Goal: Check status: Check status

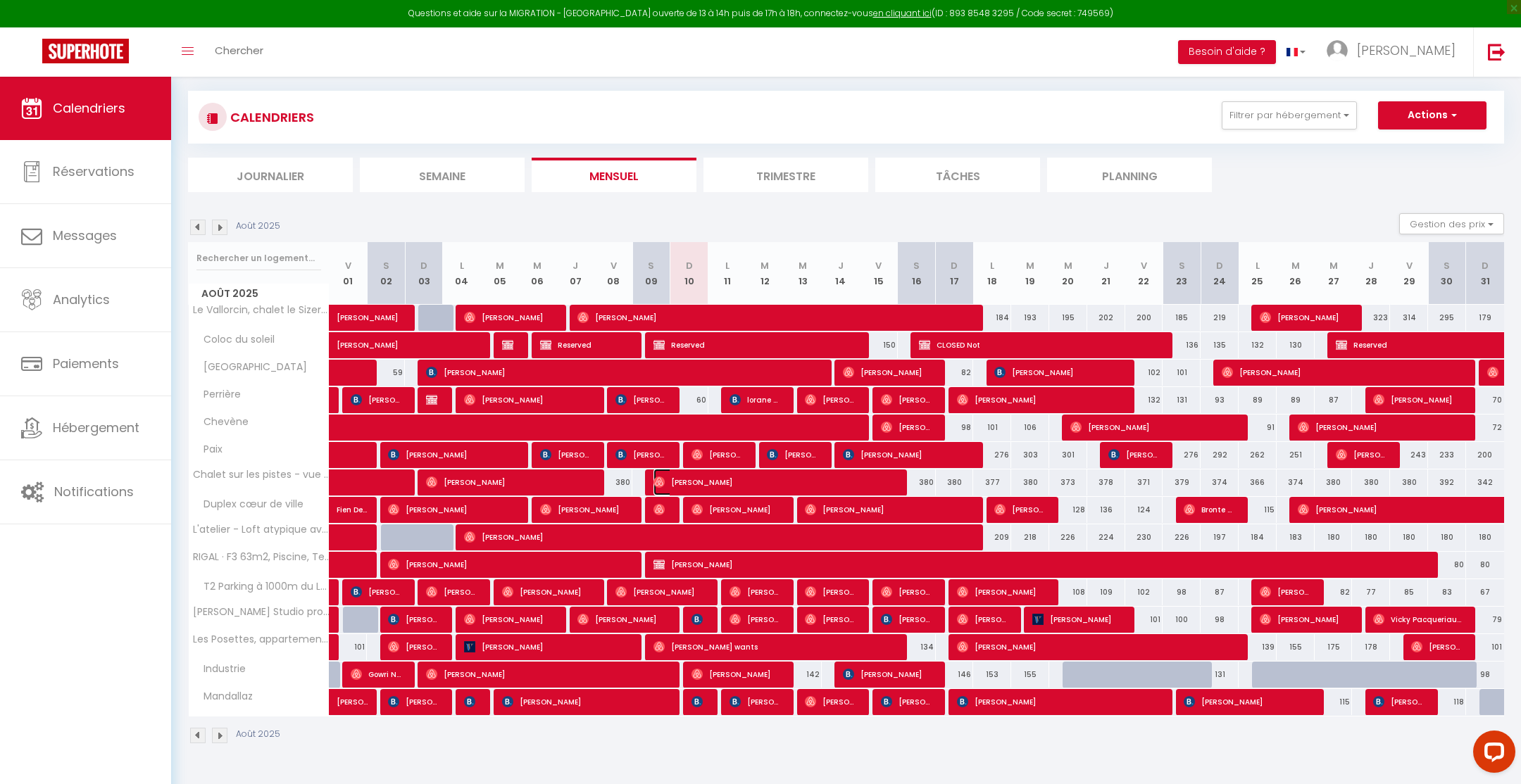
click at [693, 480] on span "[PERSON_NAME]" at bounding box center [774, 482] width 241 height 26
select select "OK"
select select "0"
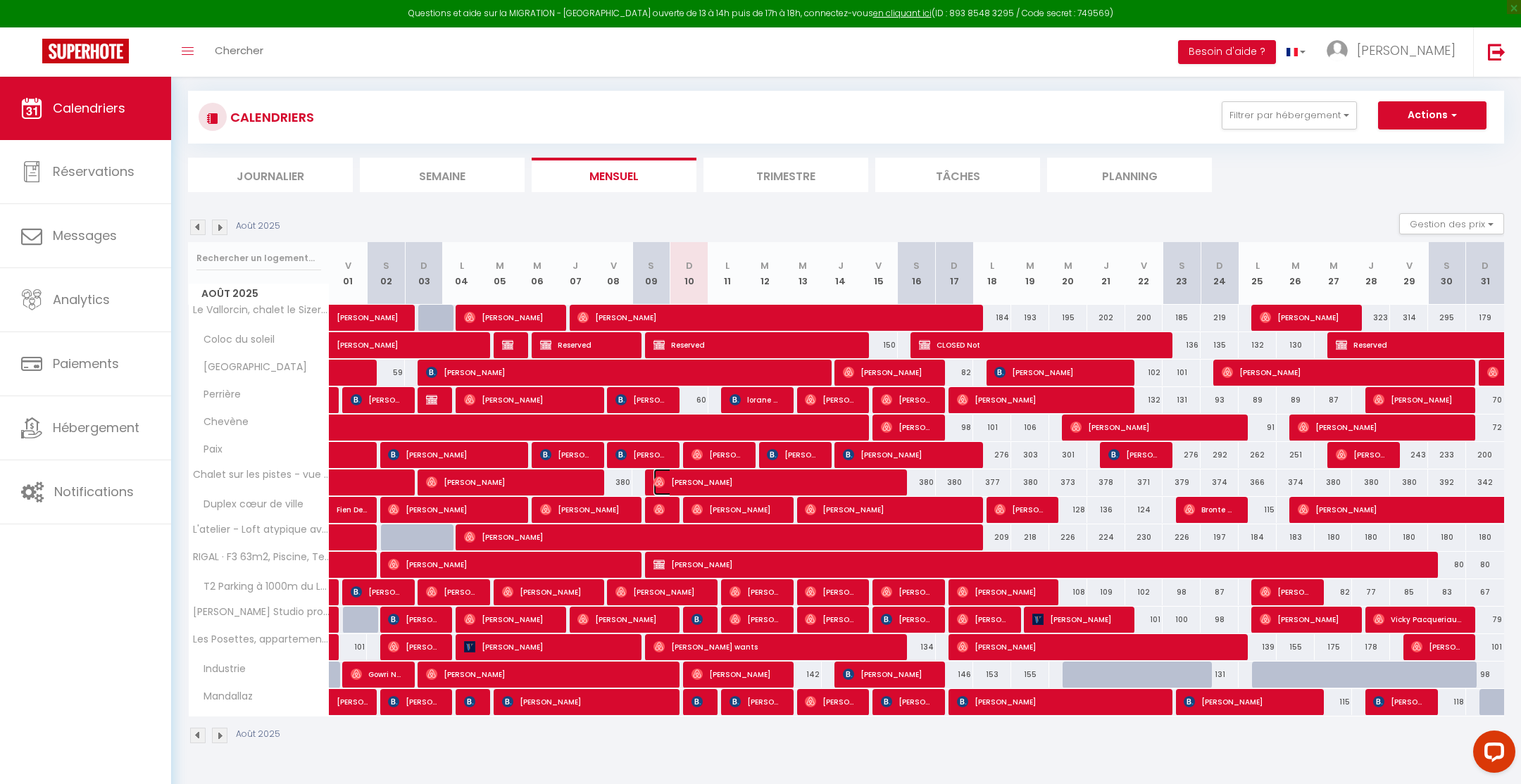
select select "1"
select select
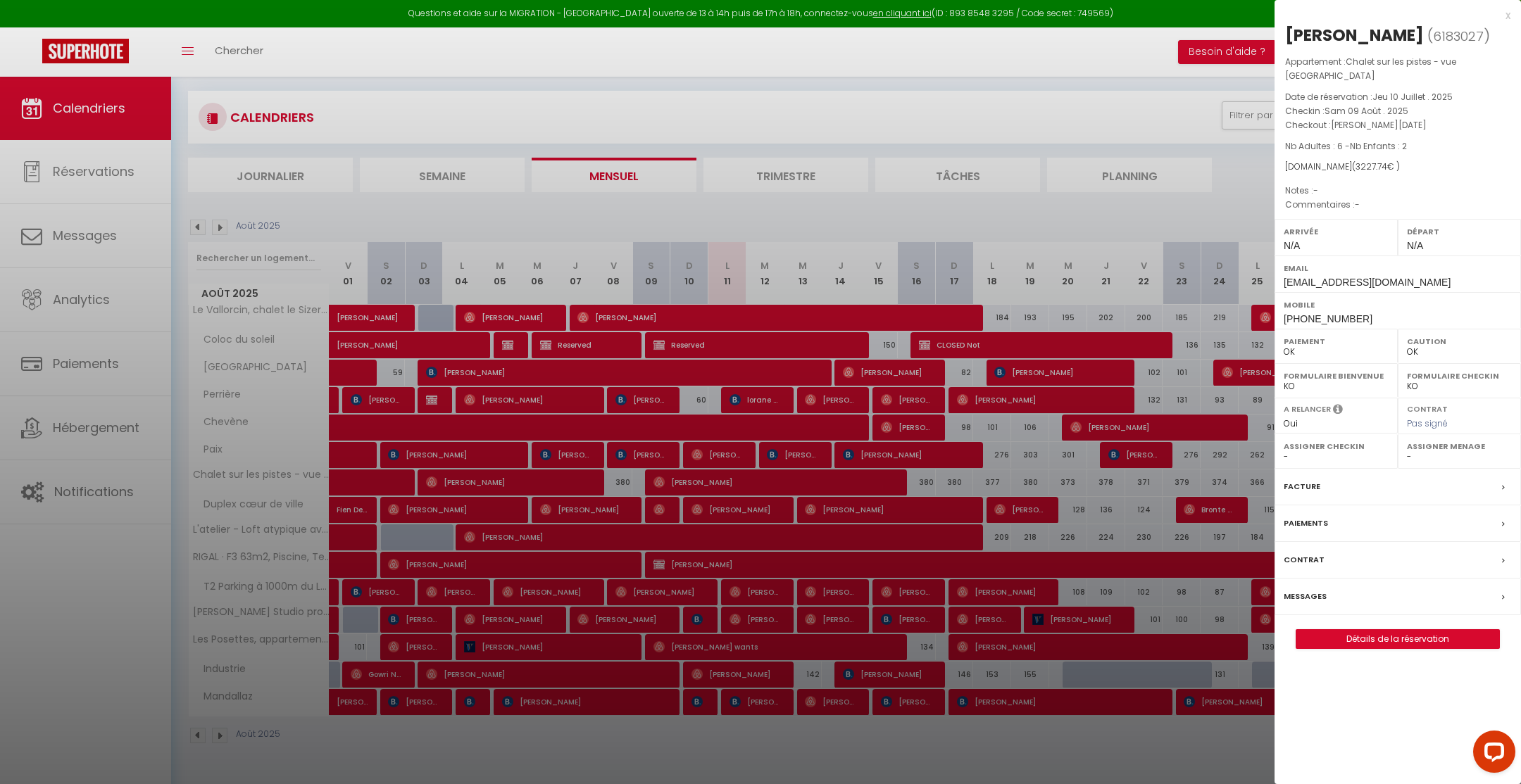
click at [1508, 16] on div "x" at bounding box center [1391, 15] width 236 height 17
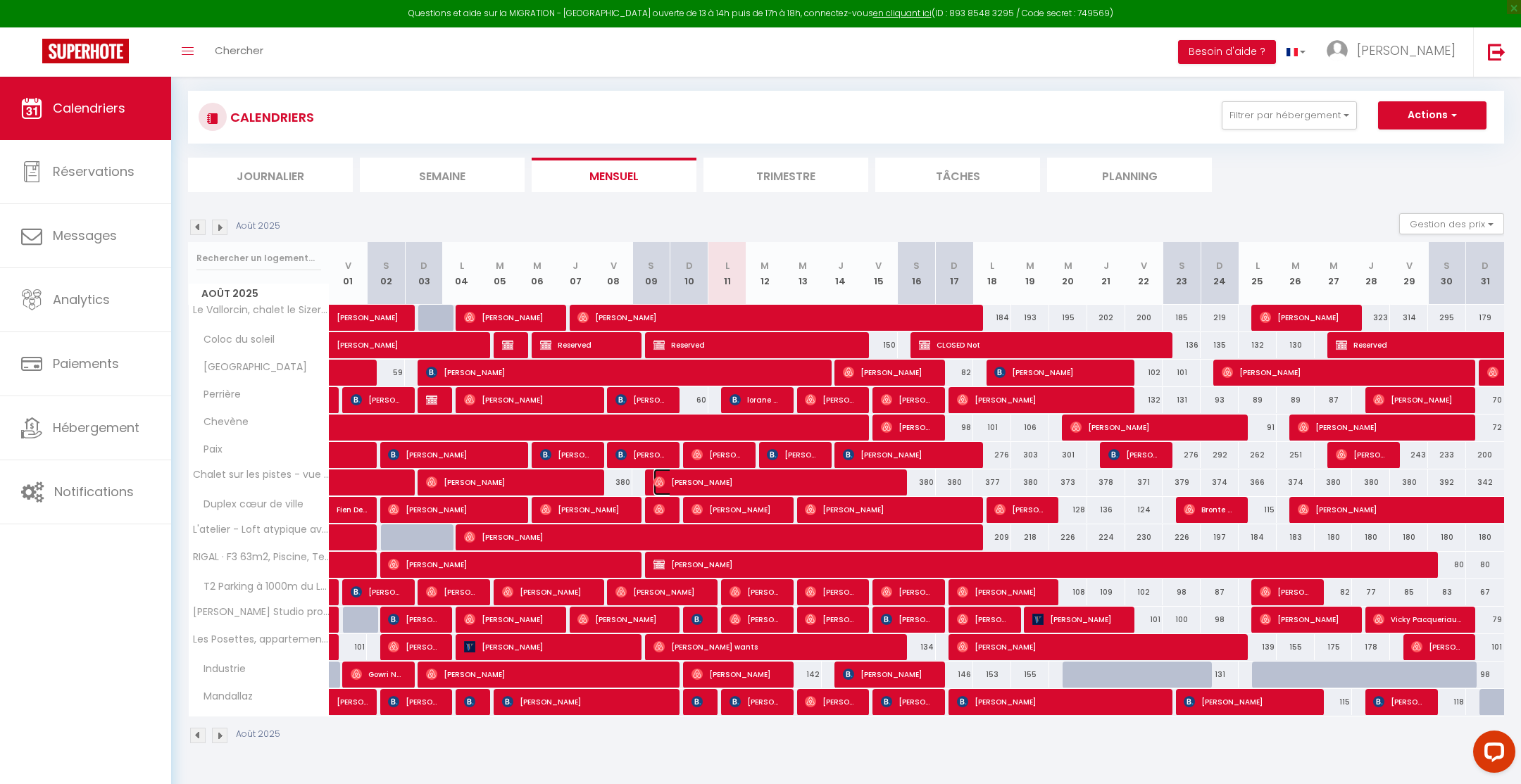
click at [728, 481] on span "[PERSON_NAME]" at bounding box center [774, 482] width 241 height 26
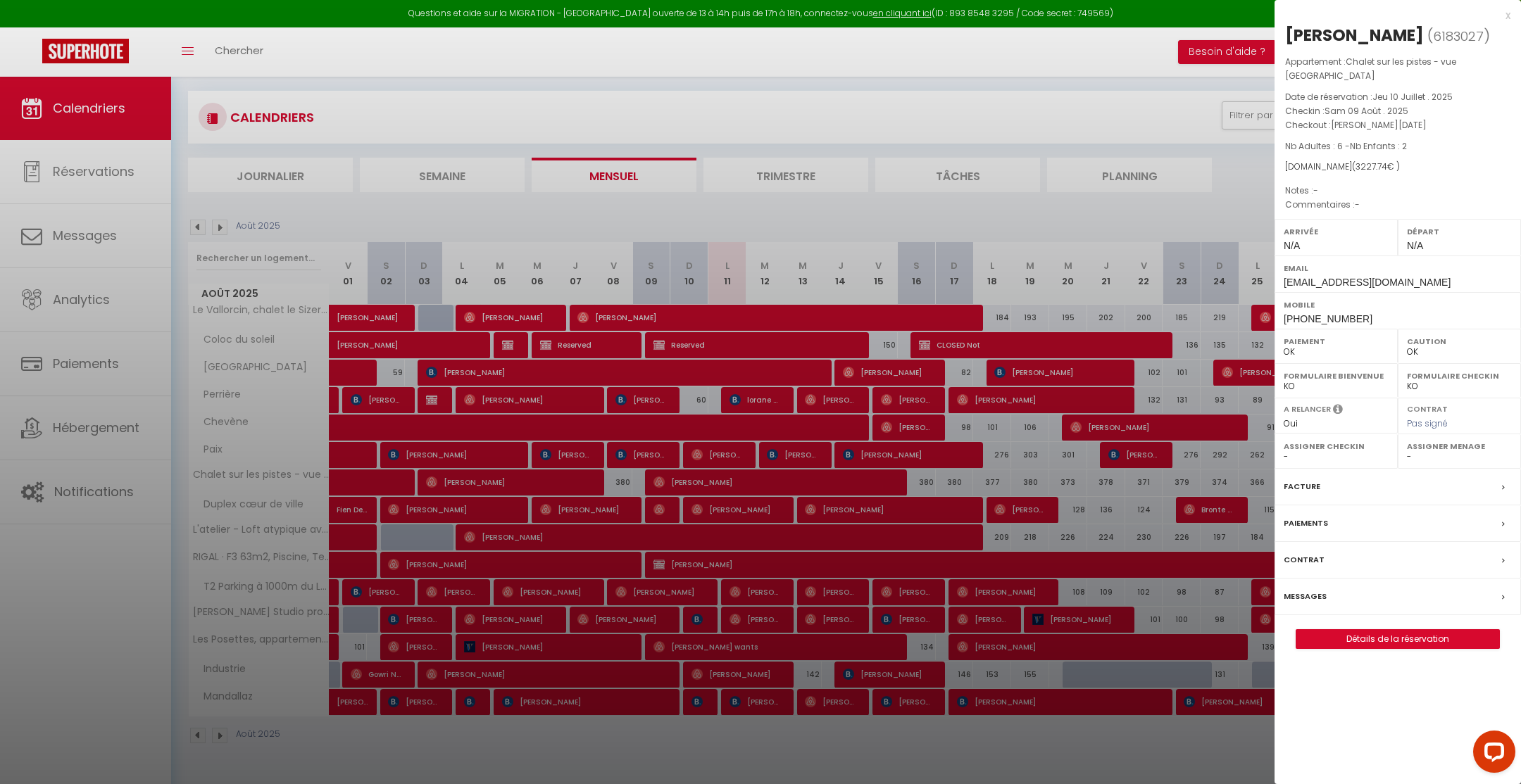
click at [1510, 16] on div "x [PERSON_NAME] ( 6183027 ) Appartement : Chalet sur les pistes - vue [GEOGRAPH…" at bounding box center [1397, 335] width 246 height 670
click at [1508, 12] on div "x" at bounding box center [1391, 15] width 236 height 17
